Goal: Task Accomplishment & Management: Complete application form

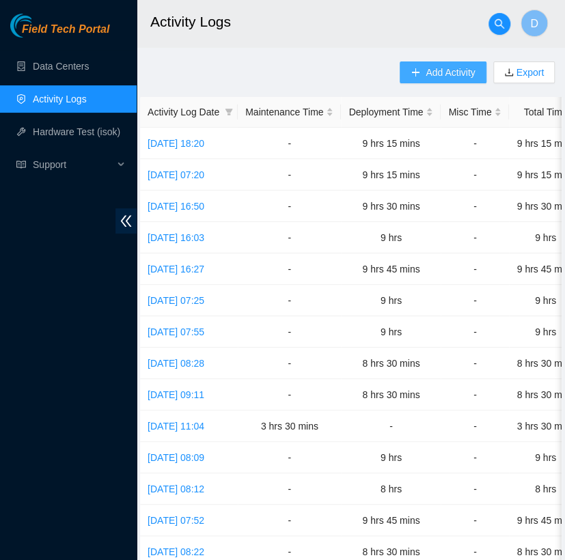
click at [436, 68] on span "Add Activity" at bounding box center [449, 72] width 49 height 15
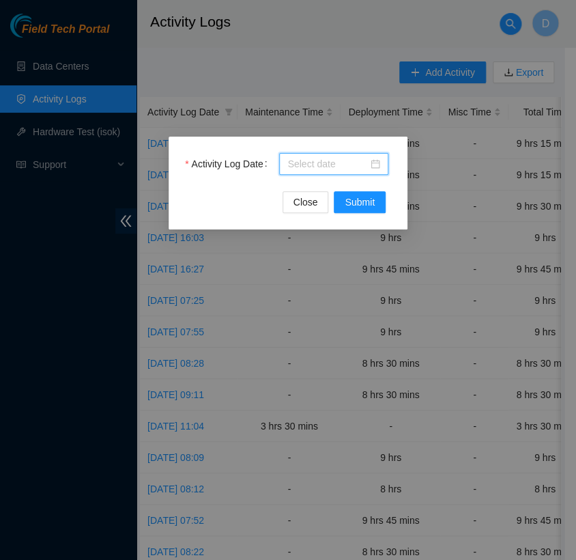
click at [338, 156] on input "Activity Log Date" at bounding box center [327, 163] width 81 height 15
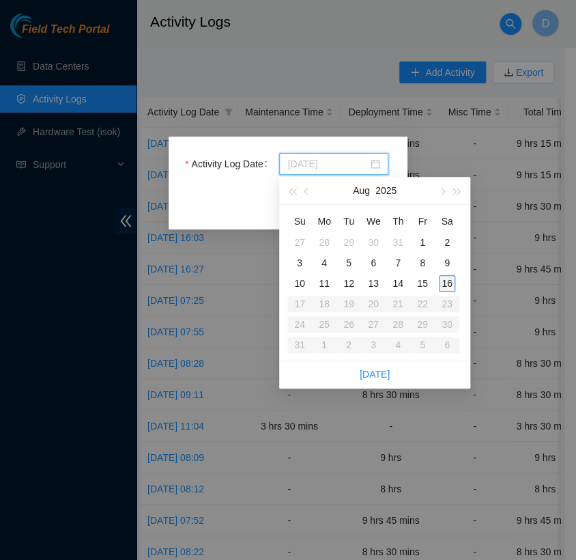
type input "[DATE]"
click at [446, 279] on div "16" at bounding box center [447, 283] width 16 height 16
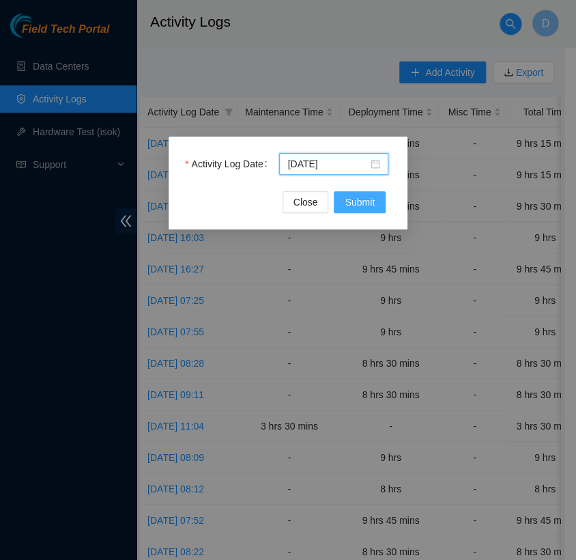
click at [372, 208] on span "Submit" at bounding box center [360, 202] width 30 height 15
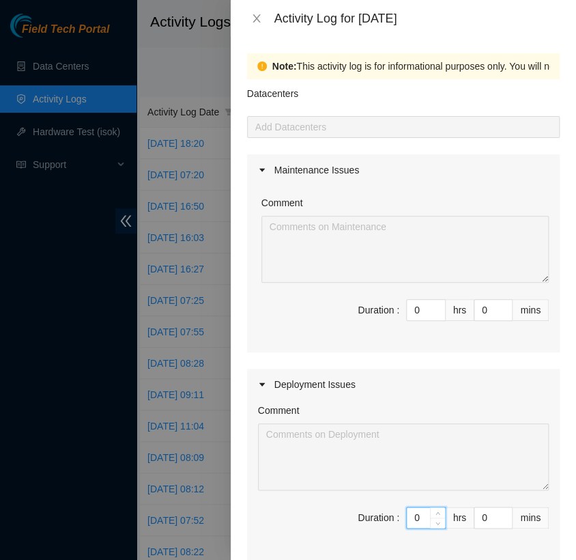
click at [408, 516] on input "0" at bounding box center [426, 517] width 38 height 20
type input "5"
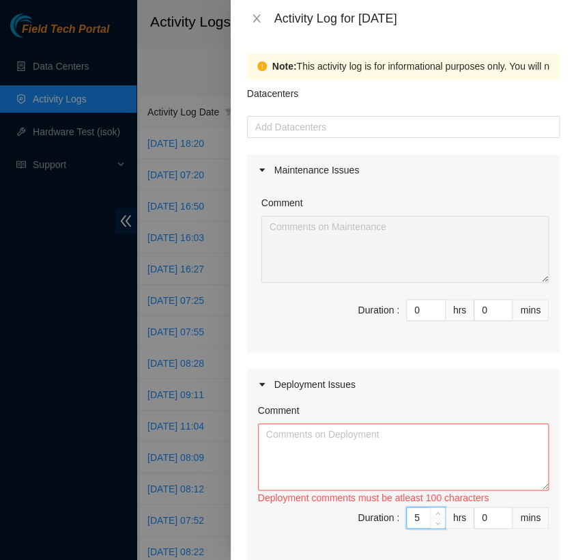
type input "5"
click at [294, 433] on textarea "Comment" at bounding box center [403, 456] width 291 height 67
paste textarea "[nie-field-iad]DP82713 @ H5 - FABRIC-IAD5: Deploy Linode Object & Block Region …"
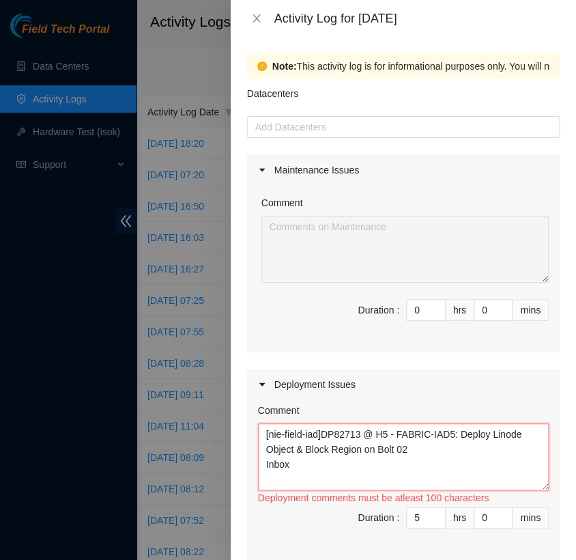
paste textarea "Hi [PERSON_NAME], EOD Update - finished changing/saving/reset console redirecti…"
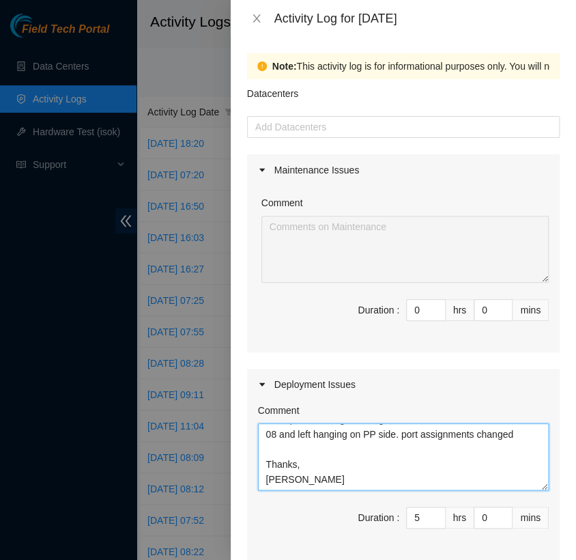
scroll to position [405, 0]
type textarea "[nie-field-iad]DP82713 @ H5 - FABRIC-IAD5: Deploy Linode Object & Block Region …"
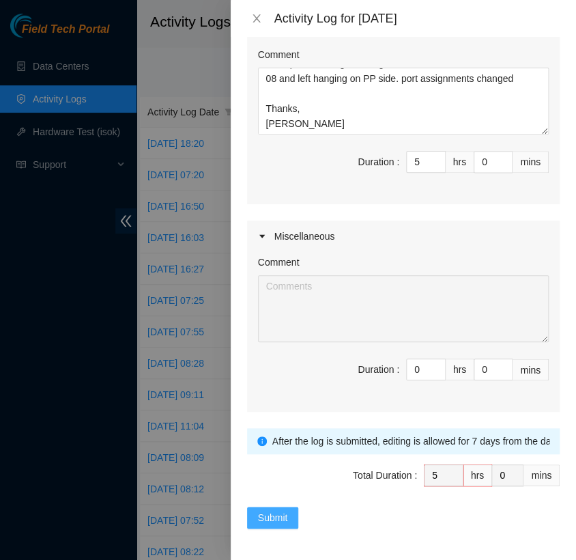
click at [282, 511] on span "Submit" at bounding box center [273, 517] width 30 height 15
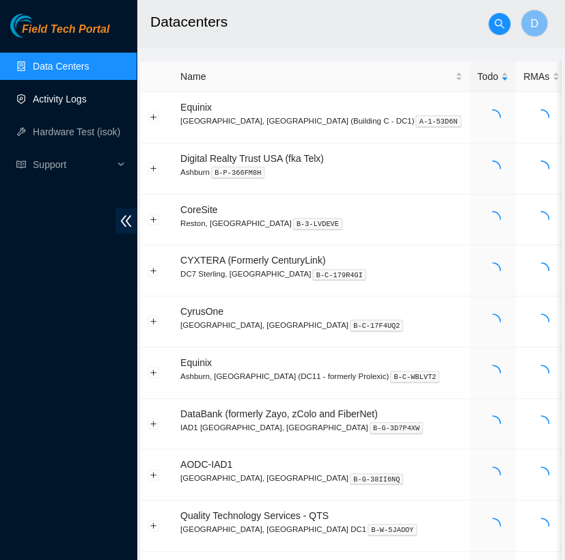
click at [75, 100] on link "Activity Logs" at bounding box center [60, 99] width 54 height 11
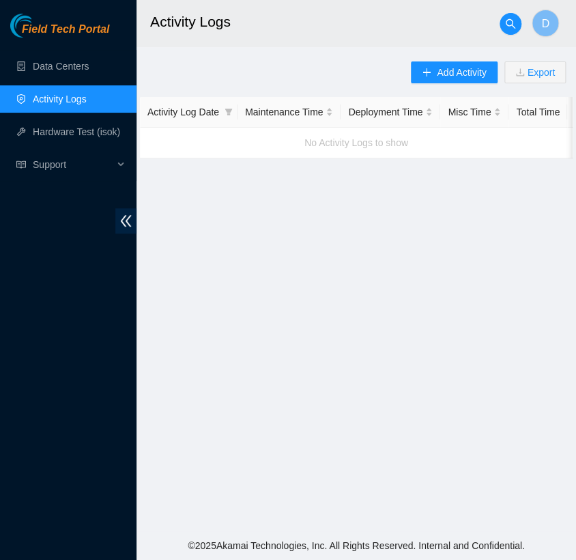
click at [68, 104] on link "Activity Logs" at bounding box center [60, 99] width 54 height 11
click at [79, 62] on link "Data Centers" at bounding box center [61, 66] width 56 height 11
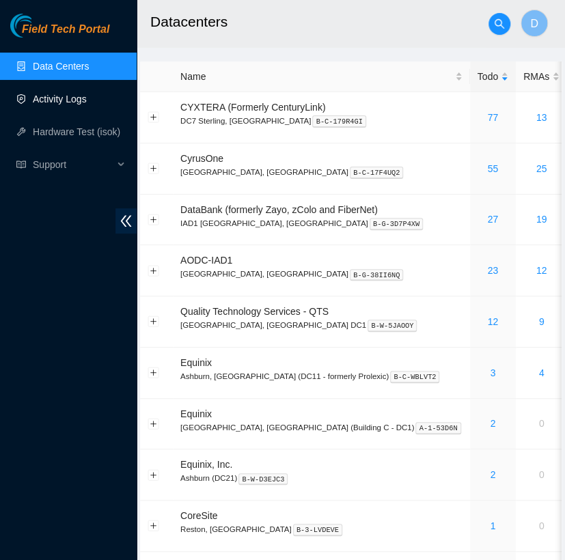
click at [79, 98] on link "Activity Logs" at bounding box center [60, 99] width 54 height 11
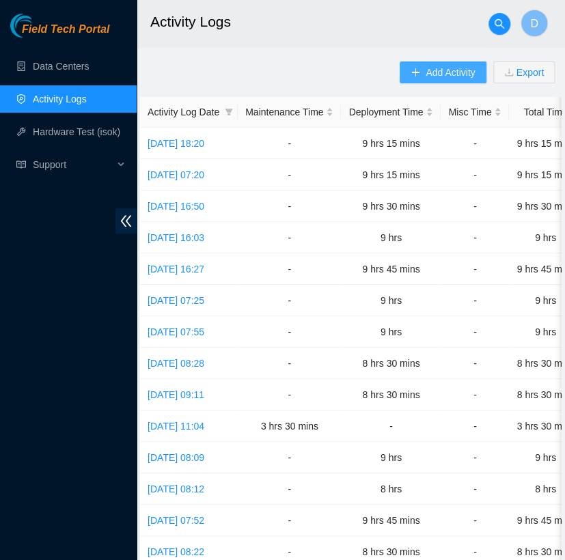
click at [442, 76] on span "Add Activity" at bounding box center [449, 72] width 49 height 15
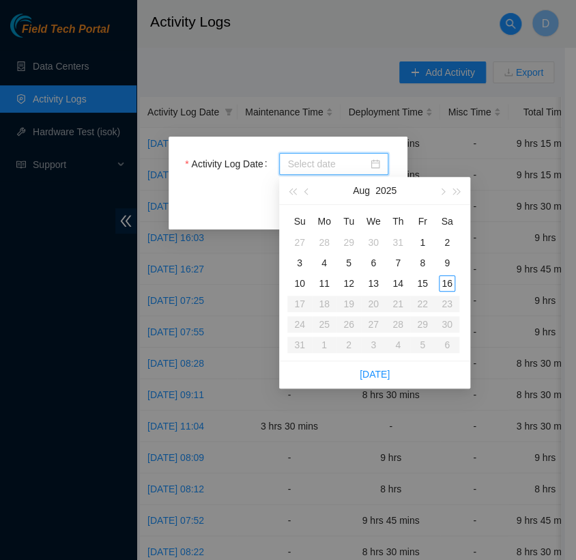
click at [354, 161] on input "Activity Log Date" at bounding box center [327, 163] width 81 height 15
type input "[DATE]"
click at [445, 280] on div "16" at bounding box center [447, 283] width 16 height 16
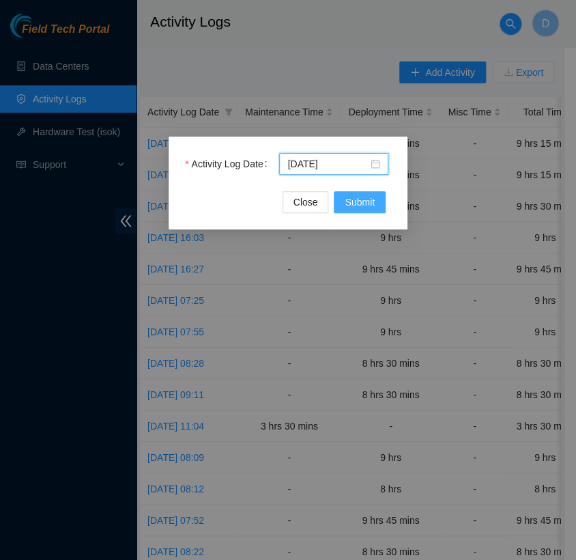
click at [364, 208] on span "Submit" at bounding box center [360, 202] width 30 height 15
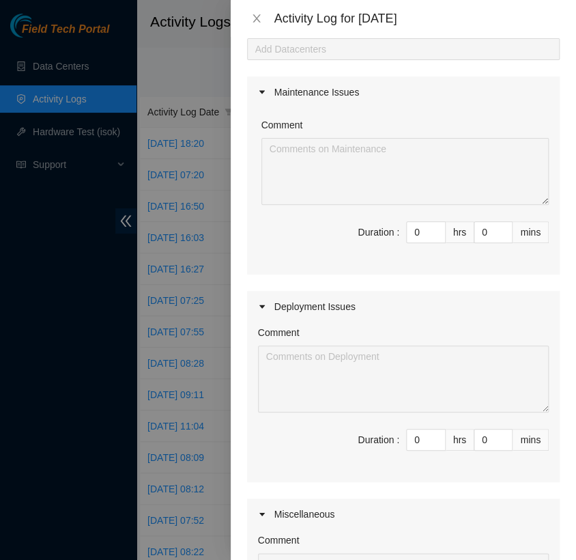
scroll to position [79, 0]
click at [414, 437] on input "0" at bounding box center [426, 439] width 38 height 20
type input "5"
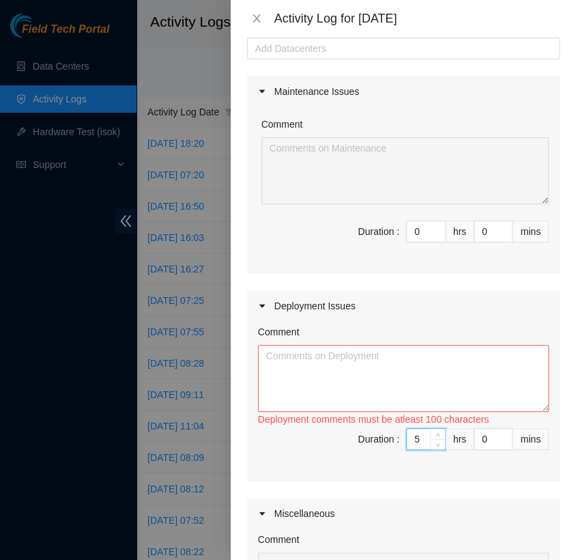
type input "5"
click at [292, 360] on textarea "Comment" at bounding box center [403, 378] width 291 height 67
paste textarea "[nie-field-iad]DP82713 @ H5 - FABRIC-IAD5: Deploy Linode Object & Block Region …"
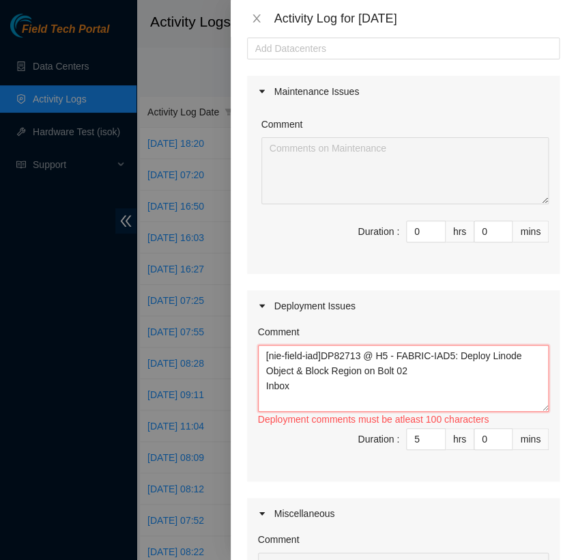
paste textarea "Hi [PERSON_NAME], EOD Update - finished changing/saving/reset console redirecti…"
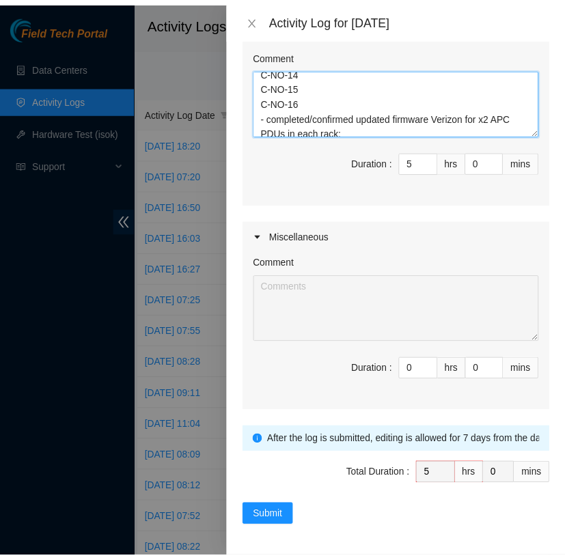
scroll to position [18, 0]
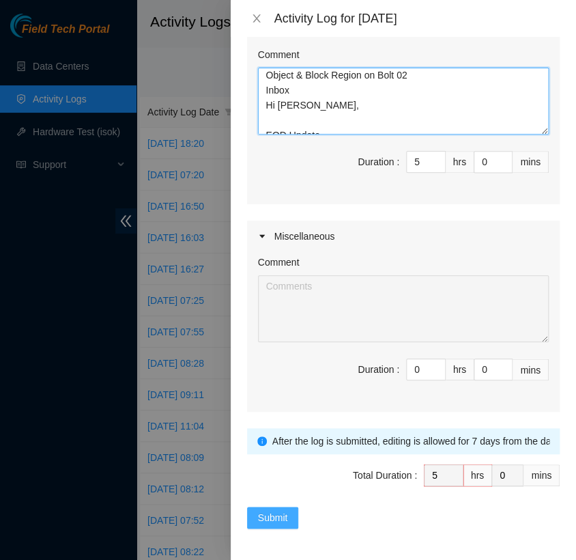
type textarea "[nie-field-iad]DP82713 @ H5 - FABRIC-IAD5: Deploy Linode Object & Block Region …"
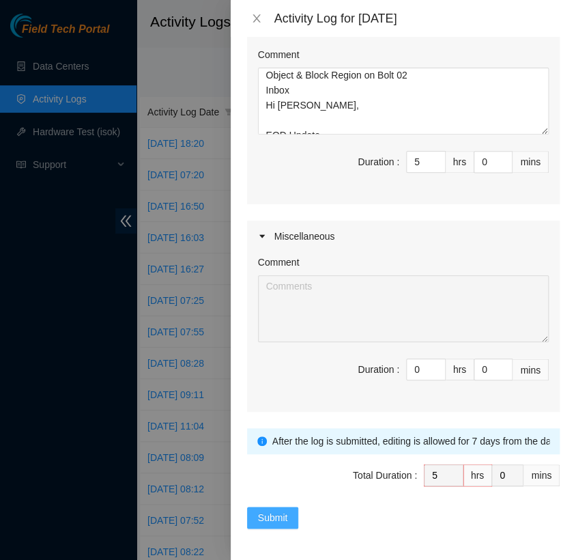
click at [281, 517] on span "Submit" at bounding box center [273, 517] width 30 height 15
